Goal: Task Accomplishment & Management: Manage account settings

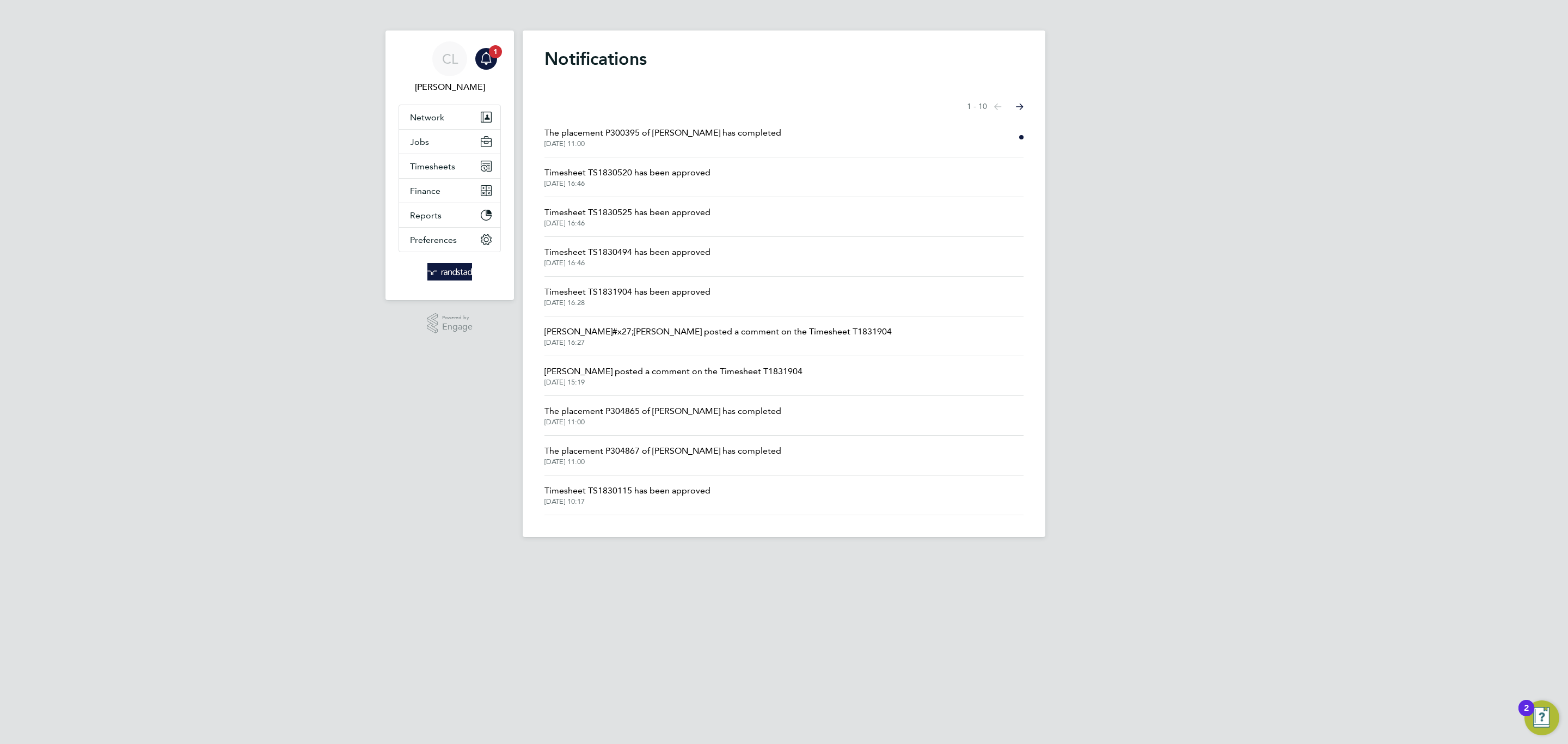
click at [661, 144] on span "[DATE] 11:00" at bounding box center [663, 143] width 237 height 9
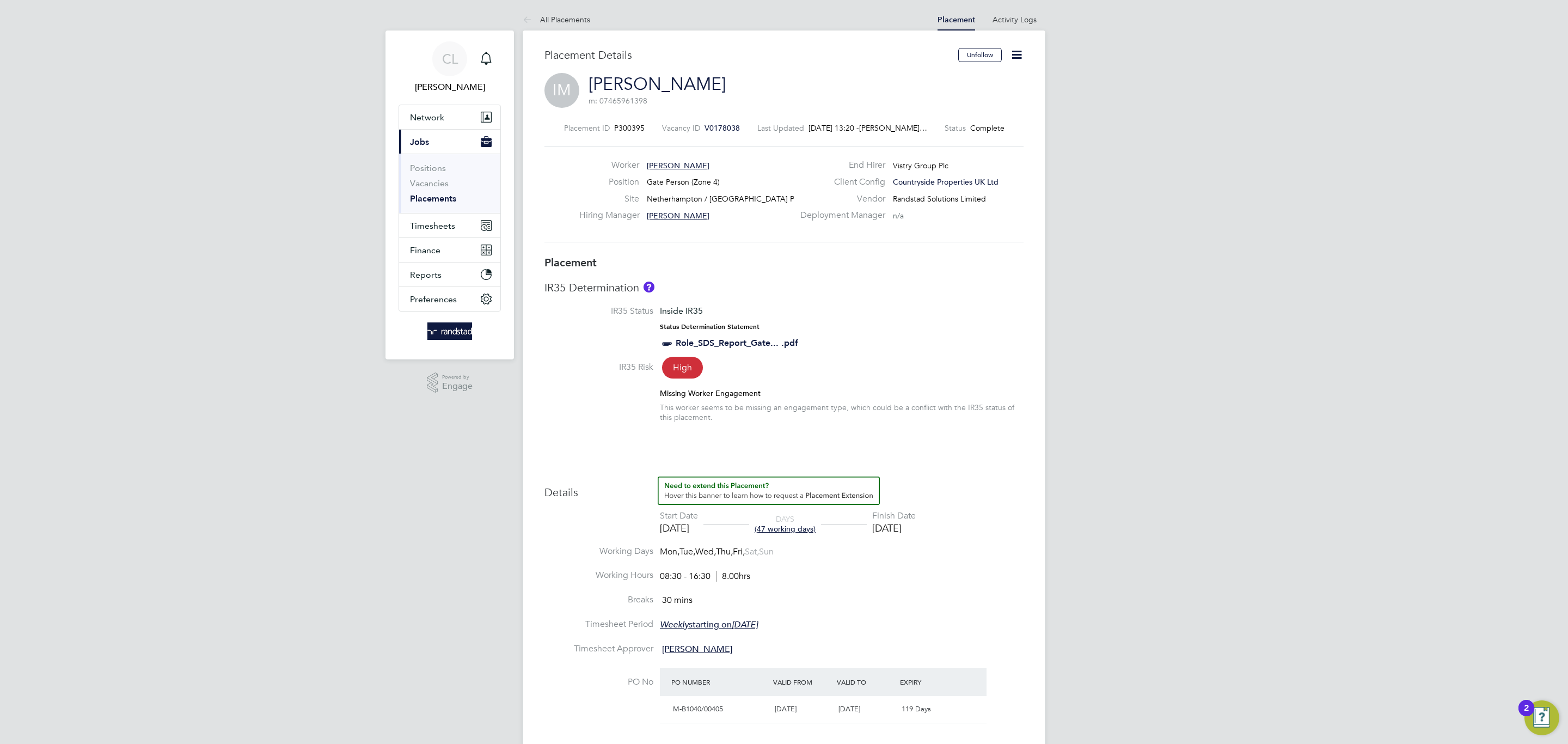
click at [1010, 58] on icon at bounding box center [1016, 54] width 14 height 14
click at [990, 78] on li "Edit Placement e" at bounding box center [981, 80] width 80 height 15
type input "[PERSON_NAME]"
type input "[DATE]"
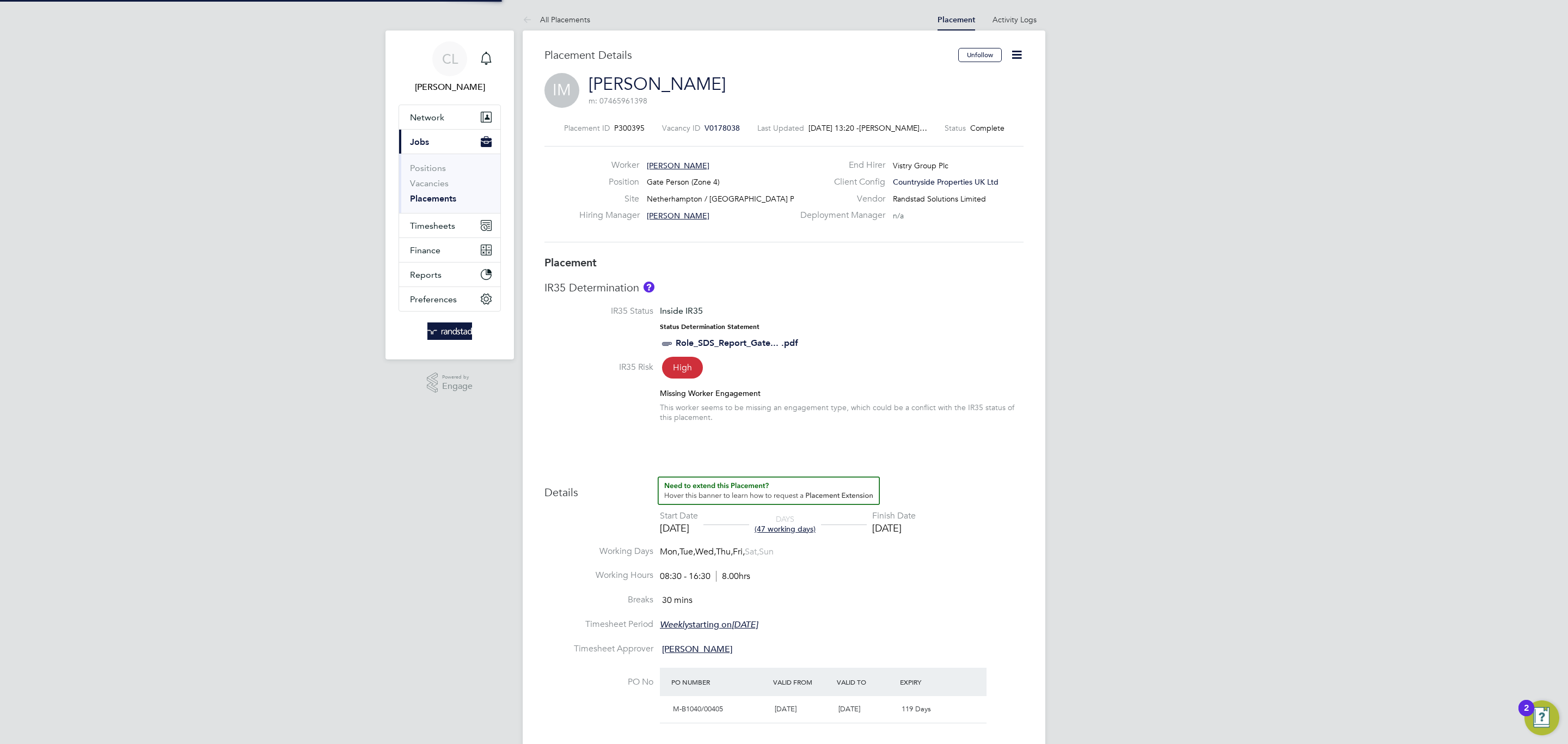
type input "[DATE]"
type input "08:30"
type input "16:30"
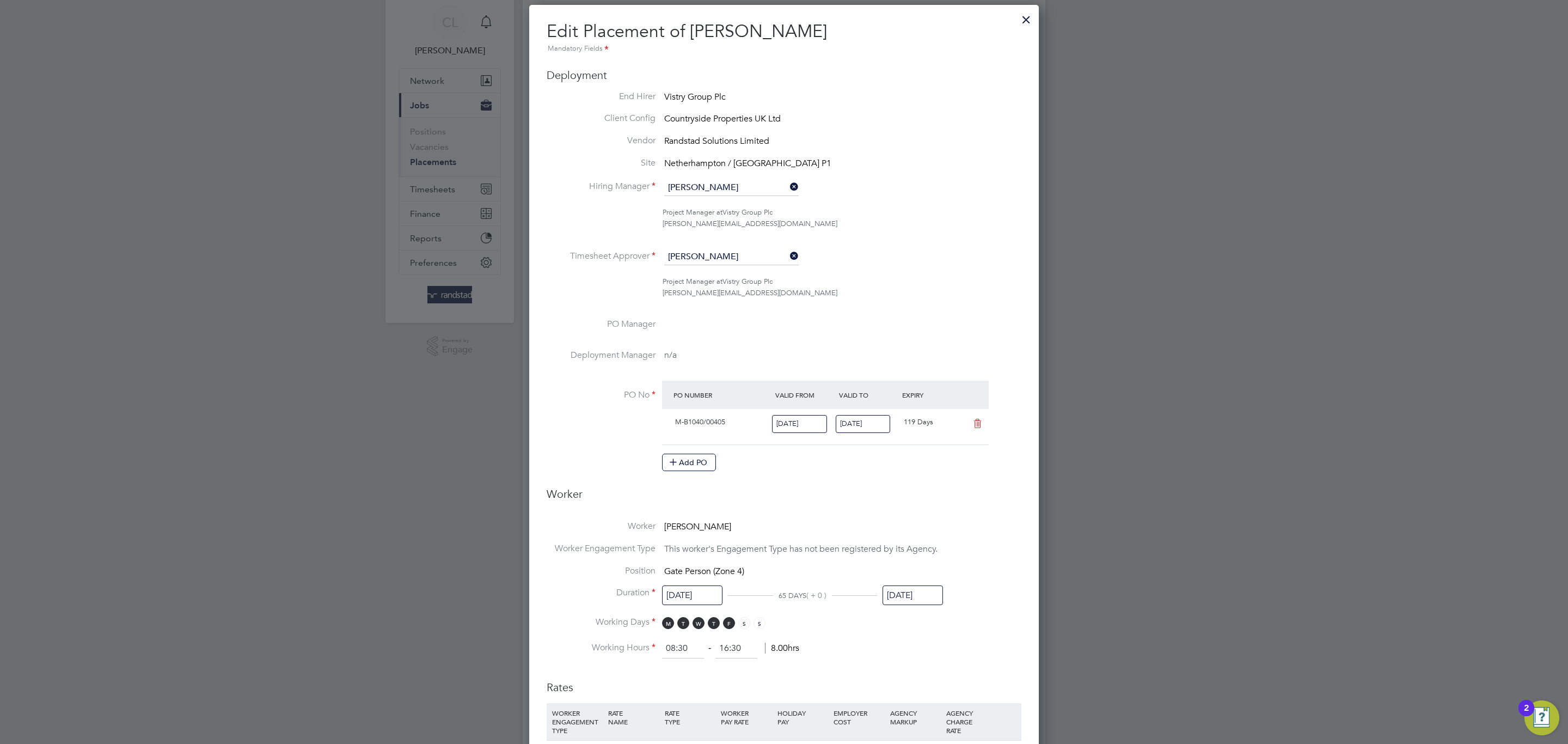
click at [957, 597] on li "Duration [DATE] 65 DAYS ( + 0 ) [DATE]" at bounding box center [784, 602] width 475 height 29
click at [932, 586] on input "[DATE]" at bounding box center [912, 596] width 60 height 20
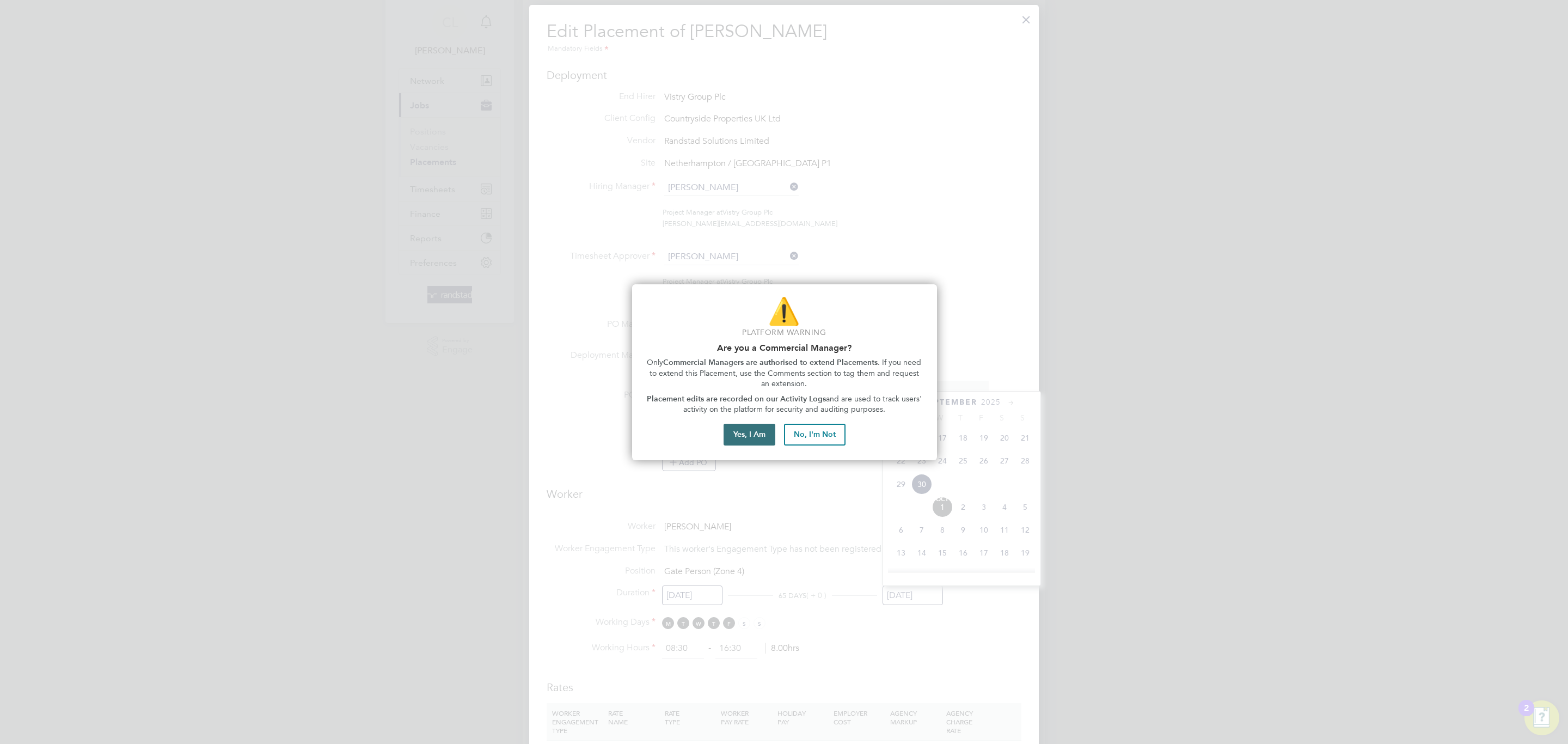
click at [750, 428] on button "Yes, I Am" at bounding box center [750, 435] width 52 height 22
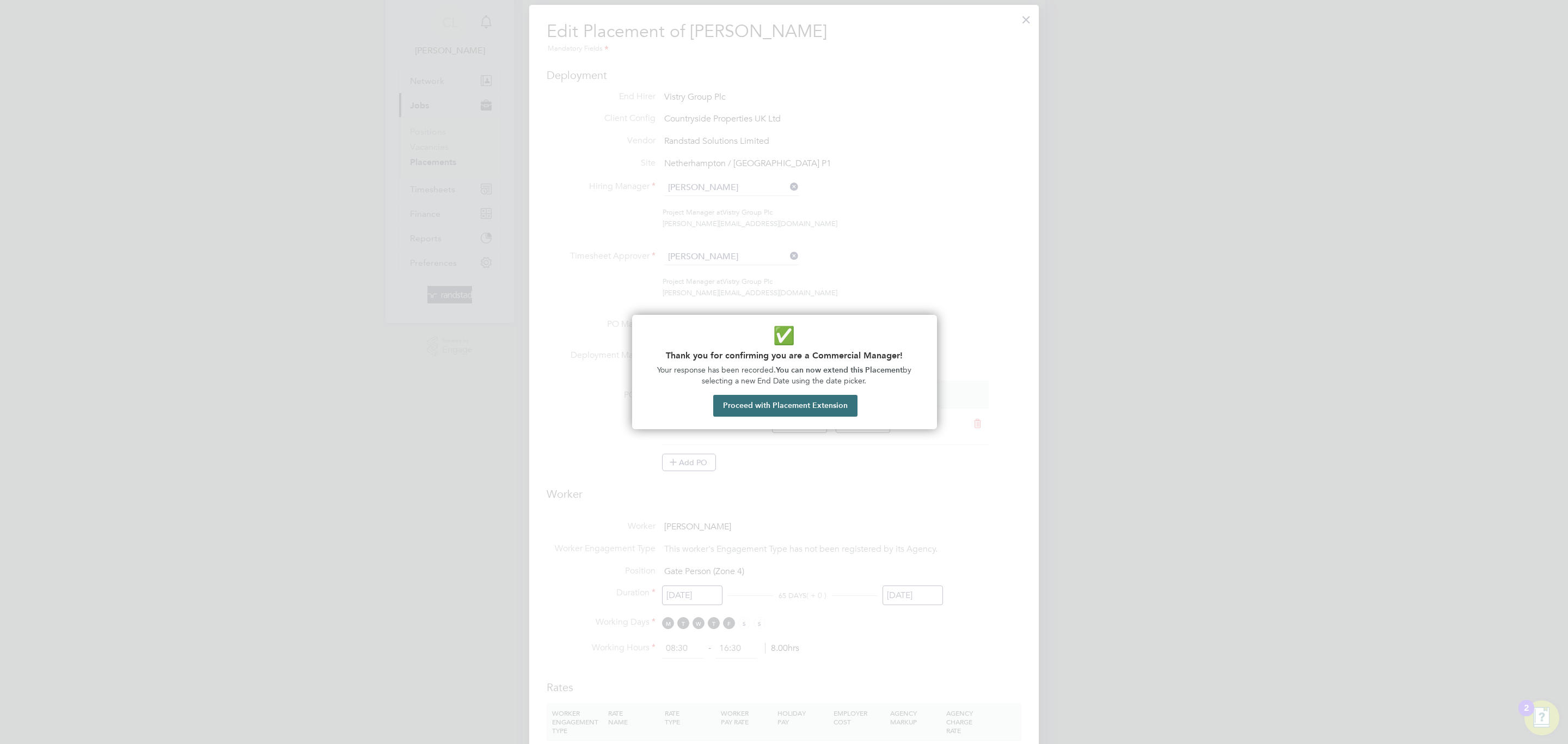
click at [832, 402] on button "Proceed with Placement Extension" at bounding box center [785, 405] width 144 height 22
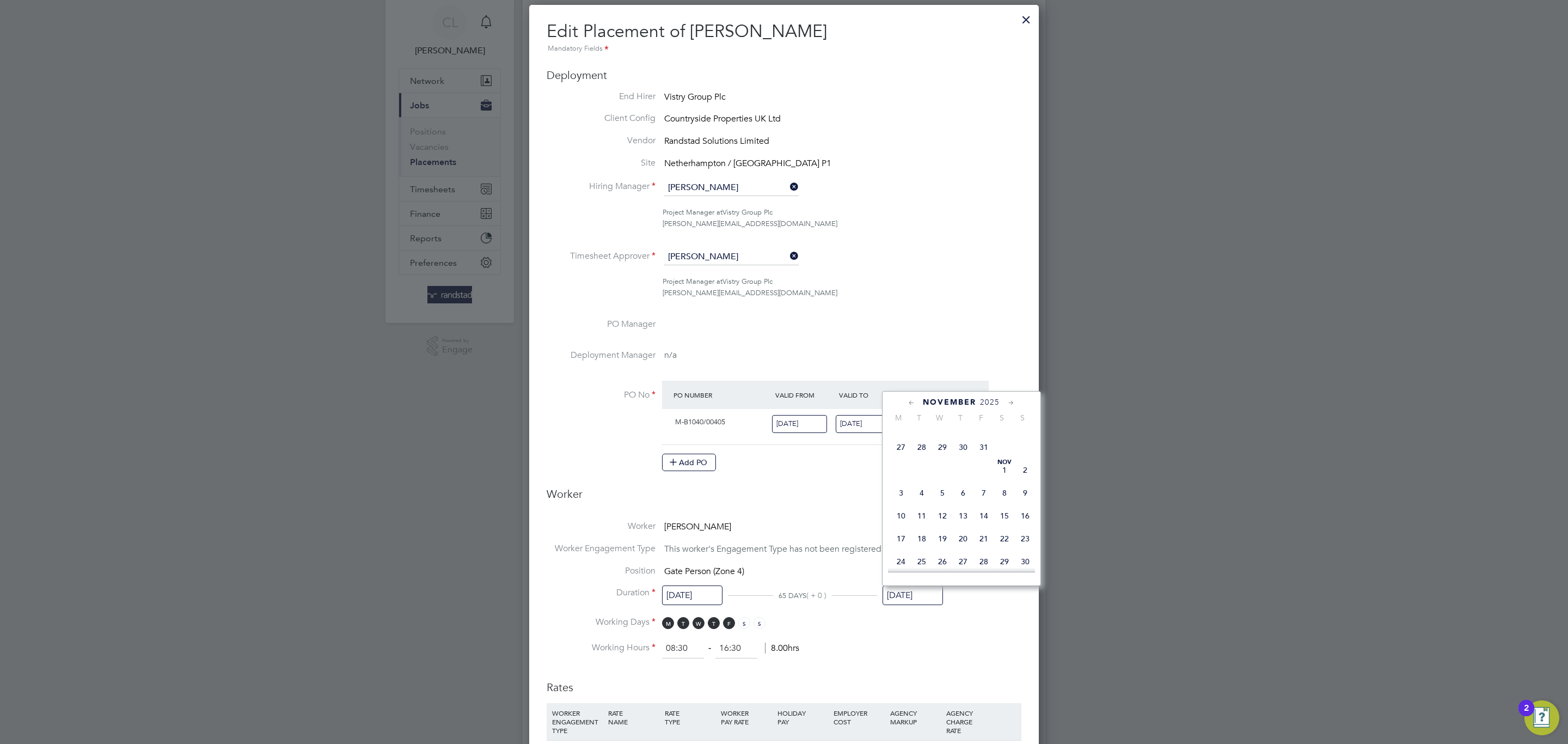
click at [991, 457] on span "31" at bounding box center [983, 447] width 21 height 21
type input "[DATE]"
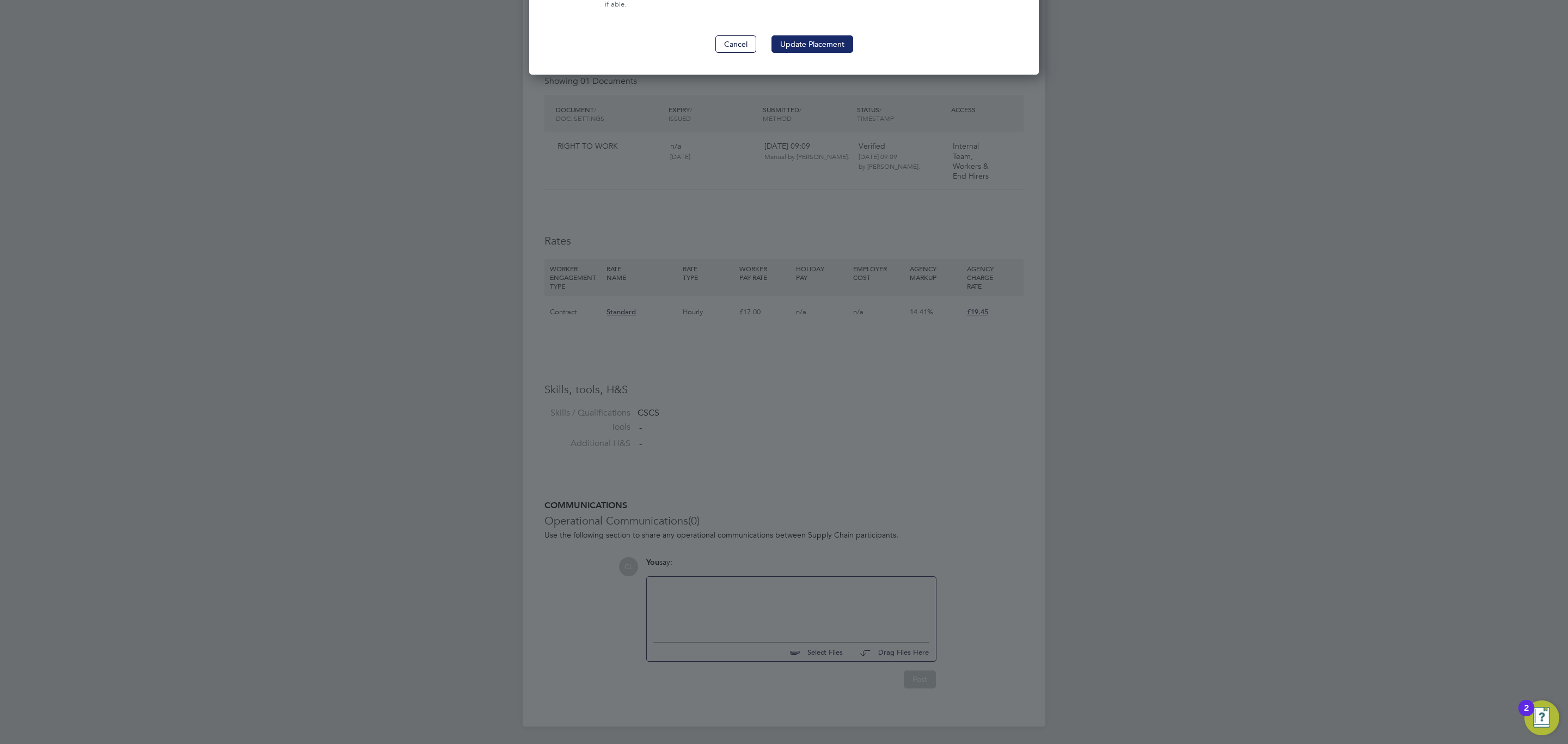
click at [798, 48] on button "Update Placement" at bounding box center [812, 44] width 81 height 17
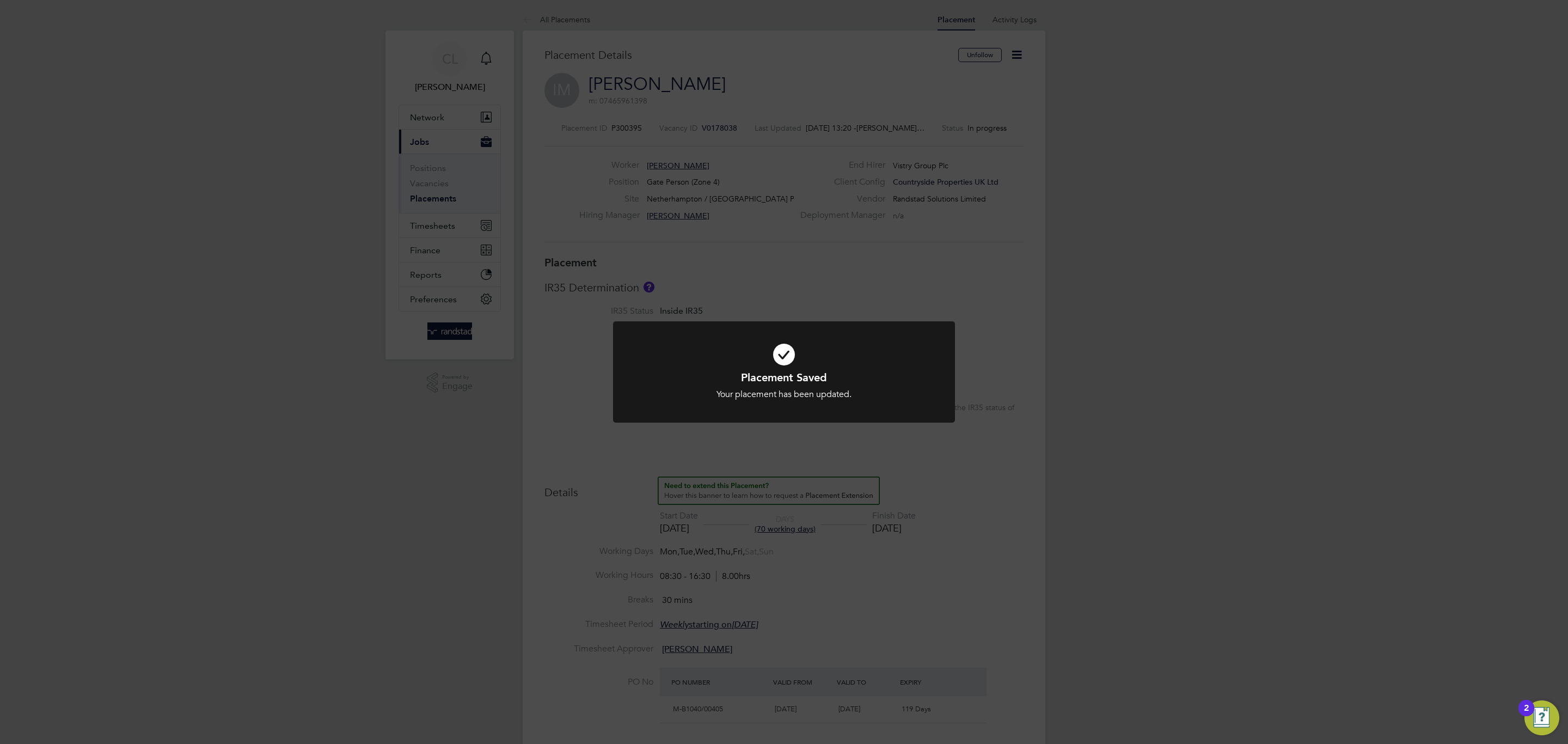
scroll to position [32, 77]
click at [367, 160] on div "Placement Saved Your placement has been updated. Cancel Okay" at bounding box center [784, 372] width 1568 height 744
